Goal: Entertainment & Leisure: Consume media (video, audio)

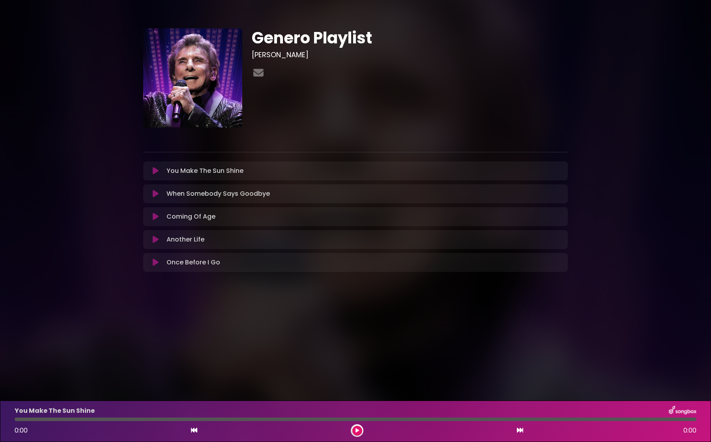
click at [154, 170] on icon at bounding box center [156, 171] width 6 height 8
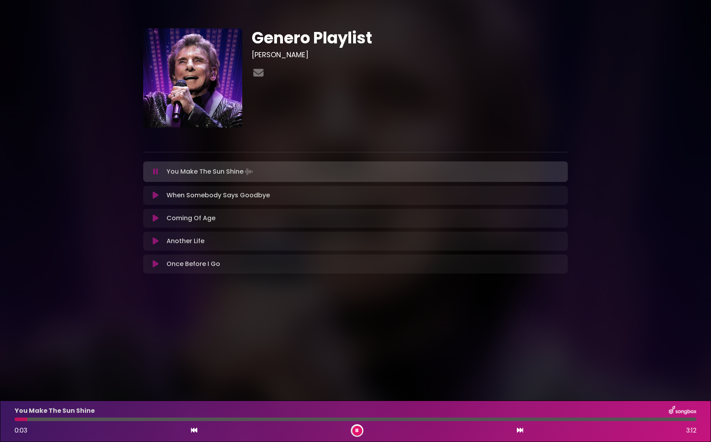
drag, startPoint x: 309, startPoint y: 173, endPoint x: 316, endPoint y: 169, distance: 8.1
click at [316, 169] on div "You Make The Sun Shine Loading Track..." at bounding box center [363, 171] width 400 height 11
click at [78, 419] on div at bounding box center [356, 420] width 682 height 4
click at [155, 194] on icon at bounding box center [156, 195] width 6 height 8
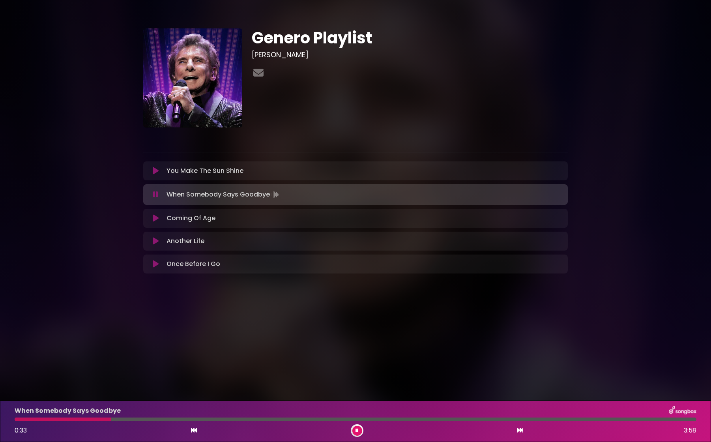
click at [154, 217] on icon at bounding box center [156, 218] width 6 height 8
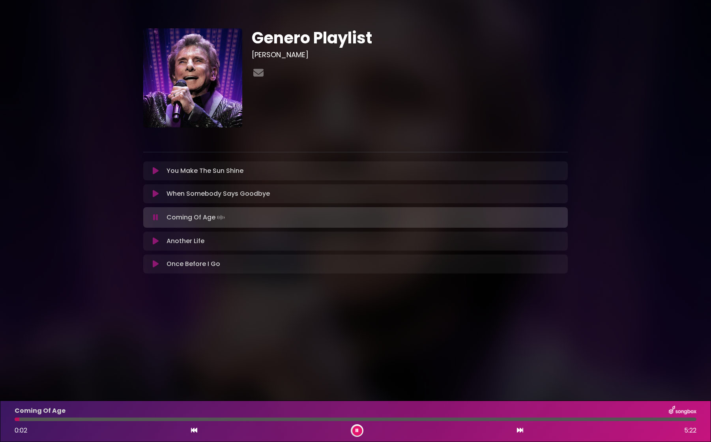
click at [45, 421] on div "Coming Of Age 0:02 5:22" at bounding box center [355, 421] width 691 height 31
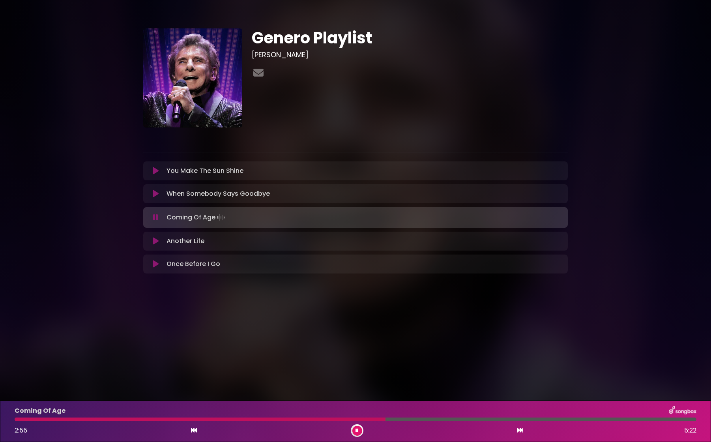
click at [157, 240] on icon at bounding box center [156, 241] width 6 height 8
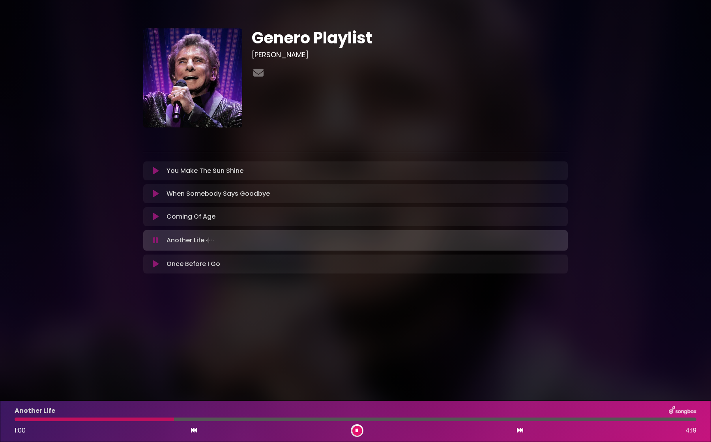
click at [155, 264] on icon at bounding box center [156, 264] width 6 height 8
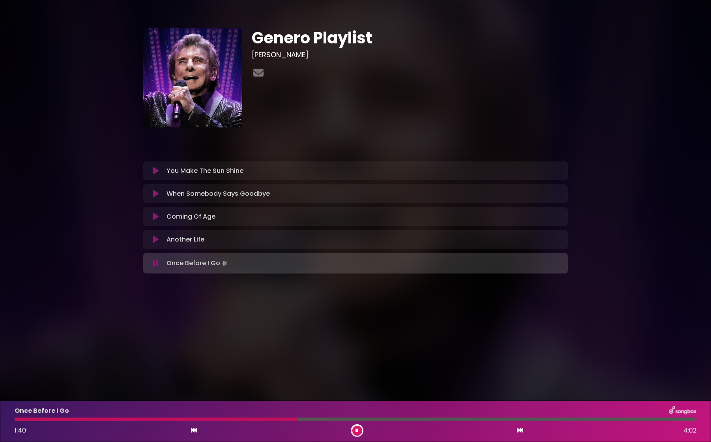
click at [150, 262] on button at bounding box center [155, 263] width 15 height 8
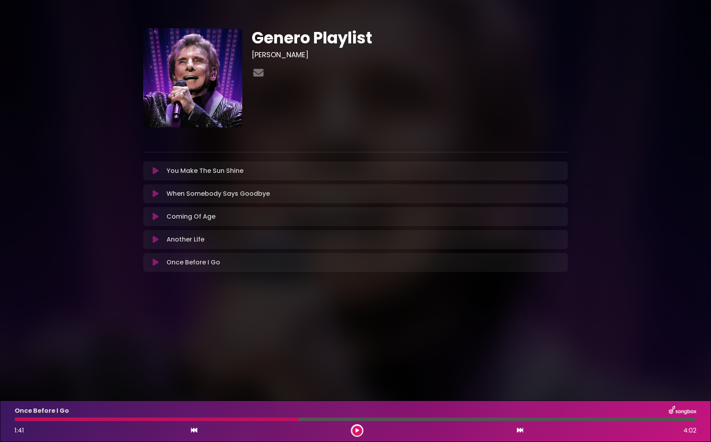
click at [159, 222] on div "Coming Of Age Loading Track... Your Feedback Name" at bounding box center [355, 216] width 425 height 19
click at [154, 219] on icon at bounding box center [156, 217] width 6 height 8
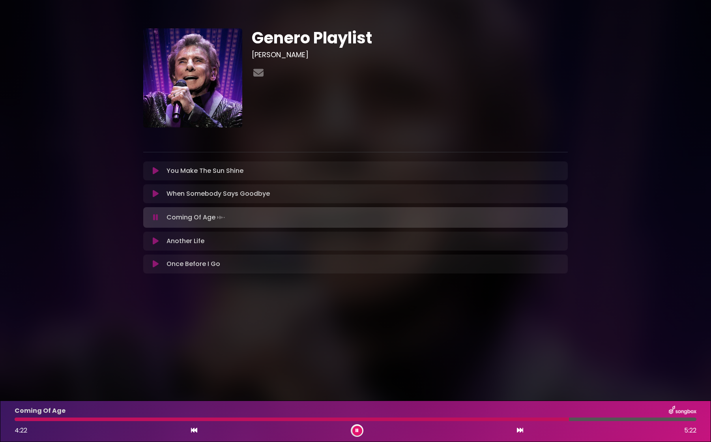
click at [53, 422] on div "Coming Of Age 4:22 5:22" at bounding box center [355, 421] width 691 height 31
click at [36, 421] on div at bounding box center [293, 420] width 556 height 4
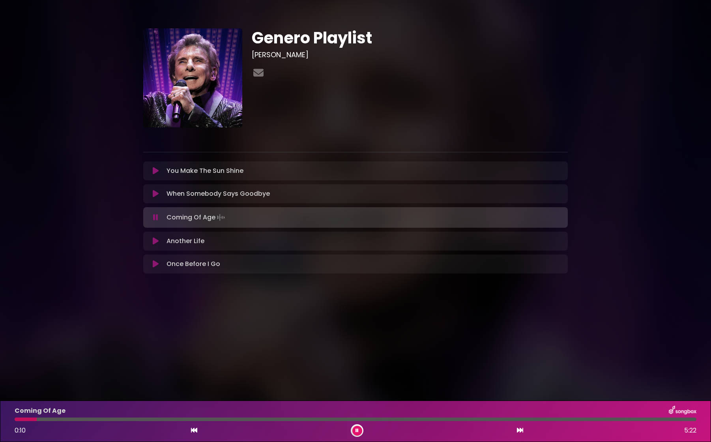
click at [24, 420] on div at bounding box center [26, 420] width 22 height 4
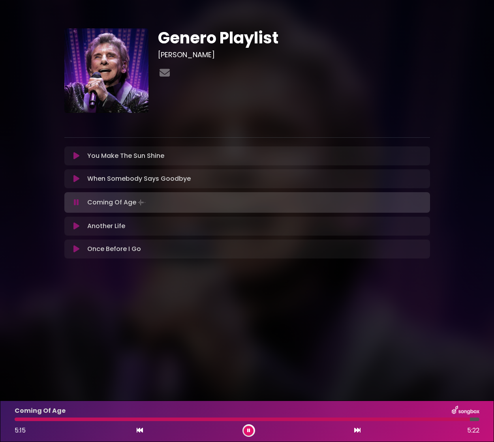
click at [152, 201] on div "Coming Of Age Loading Track..." at bounding box center [254, 202] width 341 height 11
click at [197, 416] on div "Coming Of Age 5:16 5:22" at bounding box center [247, 421] width 474 height 31
click at [116, 281] on div "Genero Playlist [PERSON_NAME] ×" at bounding box center [247, 145] width 494 height 291
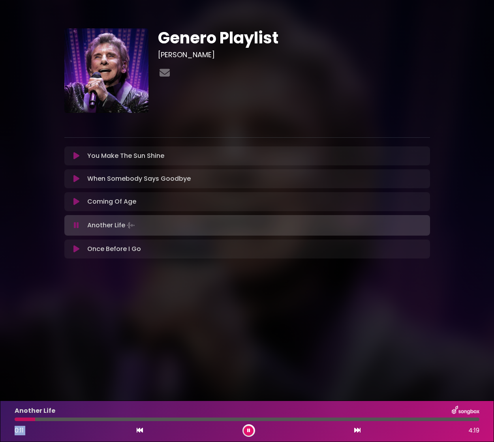
click at [118, 421] on div "Another Life 0:11 4:19" at bounding box center [247, 421] width 474 height 31
click at [121, 421] on div at bounding box center [247, 420] width 464 height 4
click at [77, 249] on icon at bounding box center [76, 249] width 6 height 8
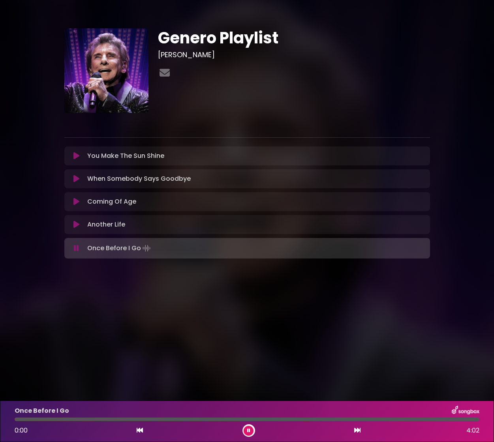
drag, startPoint x: 135, startPoint y: 425, endPoint x: 139, endPoint y: 420, distance: 6.2
click at [136, 424] on div "Once Before I Go 0:00 4:02" at bounding box center [247, 421] width 474 height 31
click at [145, 415] on div "Once Before I Go" at bounding box center [247, 411] width 474 height 10
click at [146, 417] on div "Once Before I Go 0:00 4:02" at bounding box center [247, 421] width 474 height 31
click at [148, 421] on div at bounding box center [247, 420] width 464 height 4
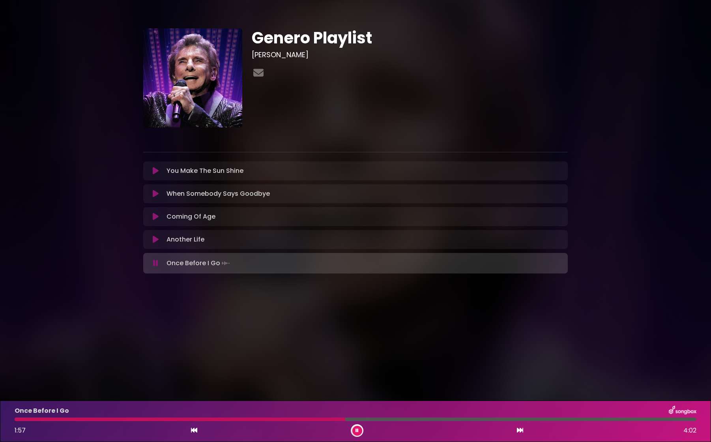
click at [154, 216] on icon at bounding box center [156, 217] width 6 height 8
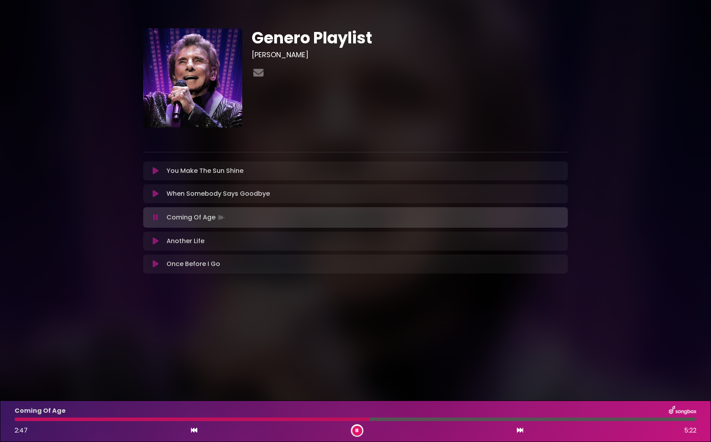
click at [158, 220] on button at bounding box center [155, 218] width 15 height 8
